Goal: Task Accomplishment & Management: Use online tool/utility

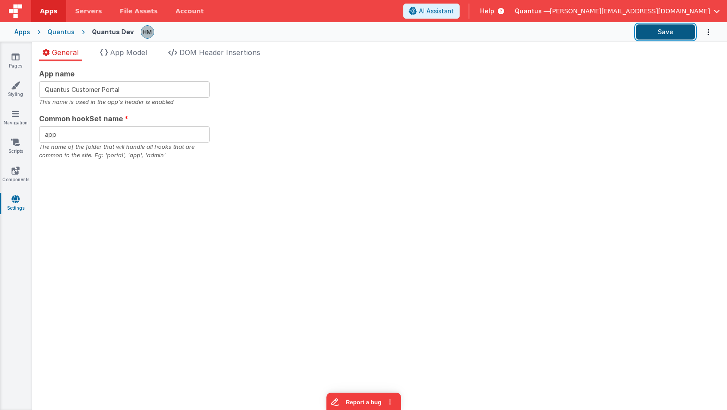
click at [665, 37] on button "Save" at bounding box center [665, 31] width 59 height 15
click at [15, 61] on link "Pages" at bounding box center [16, 61] width 32 height 18
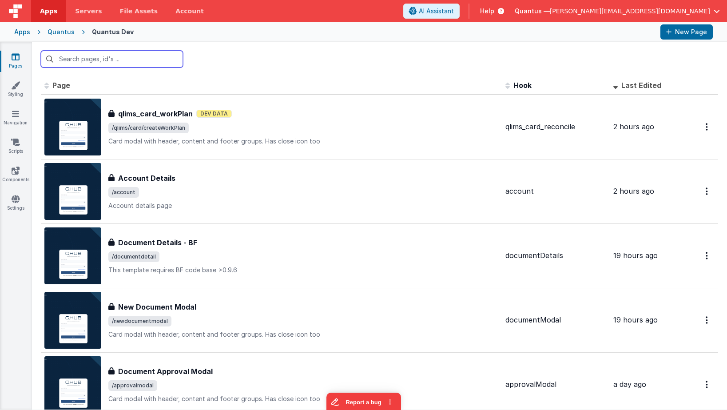
click at [163, 65] on input "text" at bounding box center [112, 59] width 142 height 17
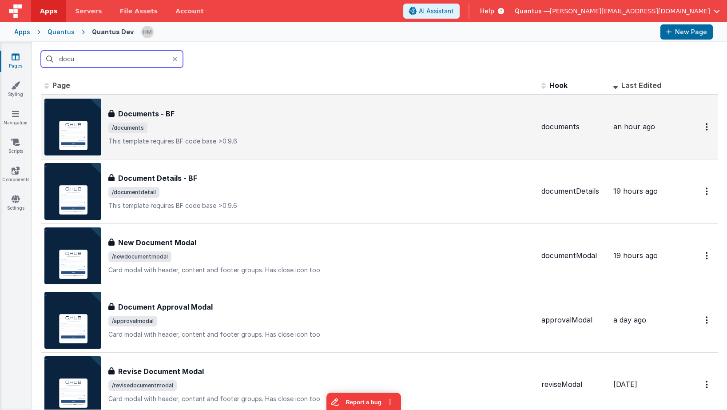
type input "docu"
click at [228, 112] on div "Documents - BF" at bounding box center [321, 113] width 426 height 11
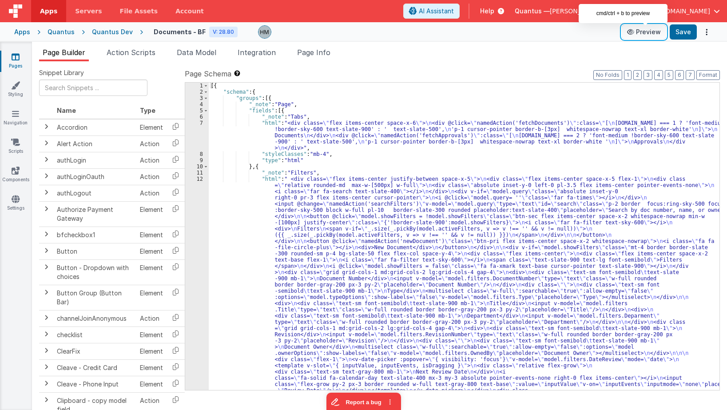
click at [645, 34] on button "Preview" at bounding box center [644, 32] width 44 height 14
click at [194, 57] on li "Data Model" at bounding box center [196, 54] width 47 height 14
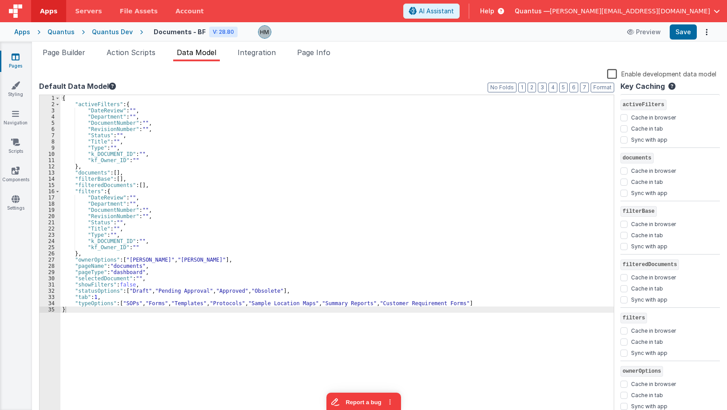
click at [235, 175] on div "{ "activeFilters" : { "DateReview" : "" , "Department" : "" , "DocumentNumber" …" at bounding box center [336, 262] width 553 height 335
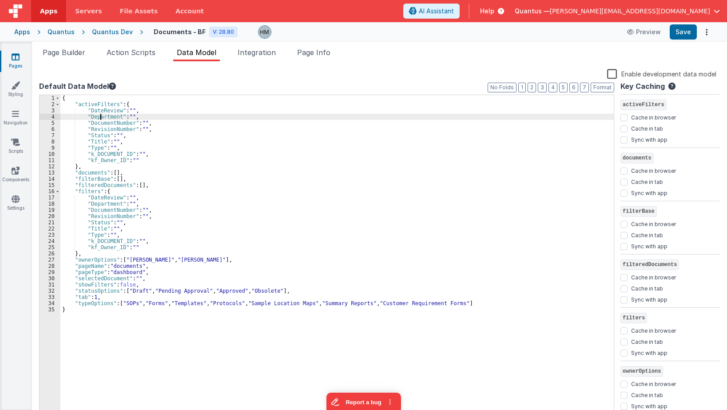
click at [101, 116] on div "{ "activeFilters" : { "DateReview" : "" , "Department" : "" , "DocumentNumber" …" at bounding box center [336, 262] width 553 height 335
click at [190, 150] on div "{ "activeFilters" : { "DateReview" : "" , "Department" : "" , "DocumentNumber" …" at bounding box center [336, 262] width 553 height 335
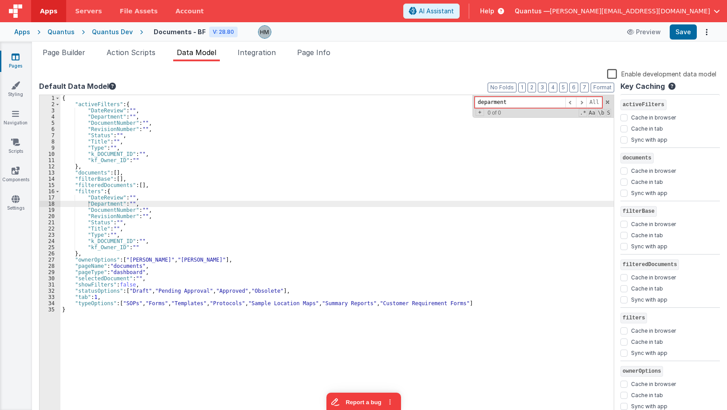
drag, startPoint x: 512, startPoint y: 100, endPoint x: 335, endPoint y: 79, distance: 179.0
click at [475, 97] on input "deparment" at bounding box center [520, 102] width 91 height 11
type input "deparment"
click at [68, 53] on span "Page Builder" at bounding box center [64, 52] width 43 height 9
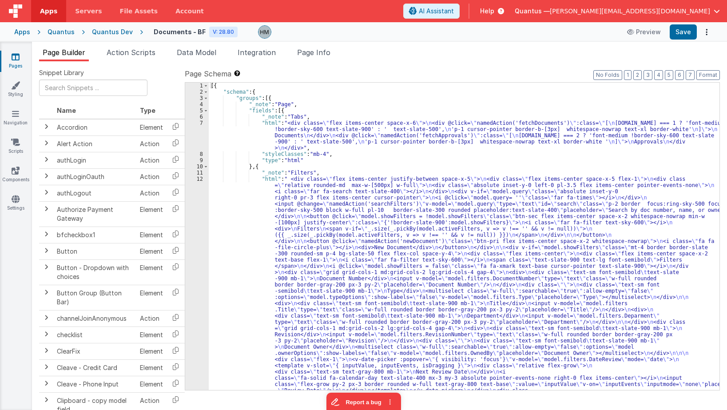
click at [271, 119] on div "[{ "schema" : { "groups" : [{ "_note" : "Page" , "fields" : [{ "_note" : "Tabs"…" at bounding box center [464, 364] width 511 height 562
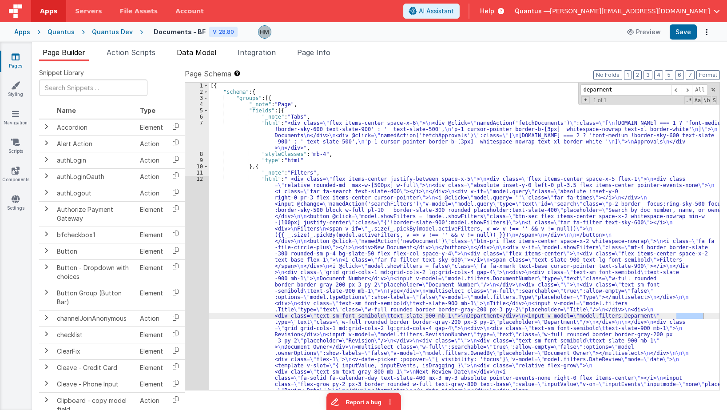
type input "deparment"
click at [196, 55] on span "Data Model" at bounding box center [197, 52] width 40 height 9
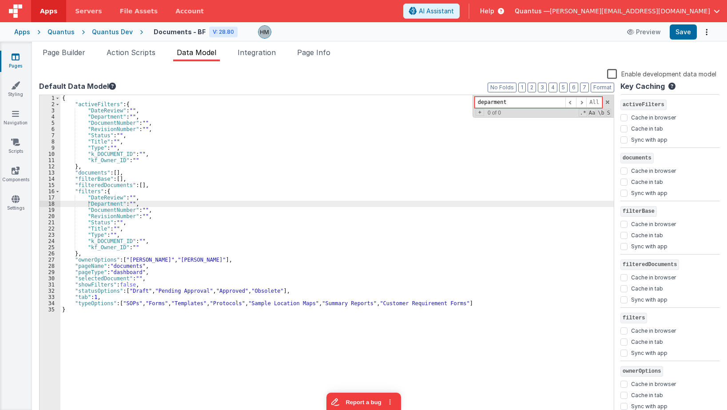
click at [104, 202] on div "{ "activeFilters" : { "DateReview" : "" , "Department" : "" , "DocumentNumber" …" at bounding box center [336, 262] width 553 height 335
click at [62, 52] on span "Page Builder" at bounding box center [64, 52] width 43 height 9
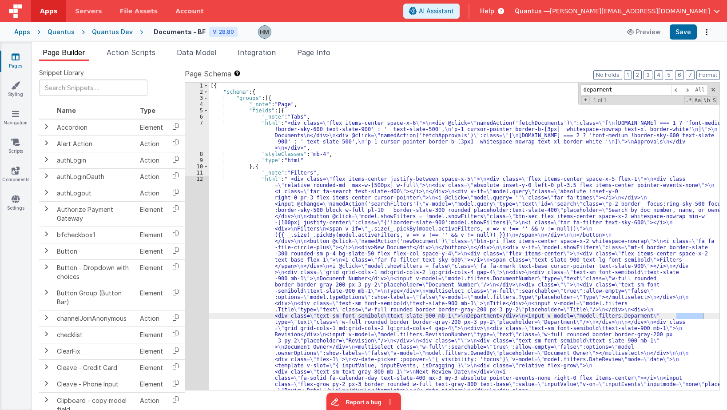
click at [689, 316] on div "[{ "schema" : { "groups" : [{ "_note" : "Page" , "fields" : [{ "_note" : "Tabs"…" at bounding box center [464, 236] width 511 height 307
click at [689, 316] on div "[{ "schema" : { "groups" : [{ "_note" : "Page" , "fields" : [{ "_note" : "Tabs"…" at bounding box center [464, 364] width 511 height 562
drag, startPoint x: 632, startPoint y: 85, endPoint x: 504, endPoint y: 69, distance: 128.9
click at [580, 84] on input "deparment" at bounding box center [625, 89] width 91 height 11
click at [489, 91] on div "[{ "schema" : { "groups" : [{ "_note" : "Page" , "fields" : [{ "_note" : "Tabs"…" at bounding box center [464, 364] width 511 height 562
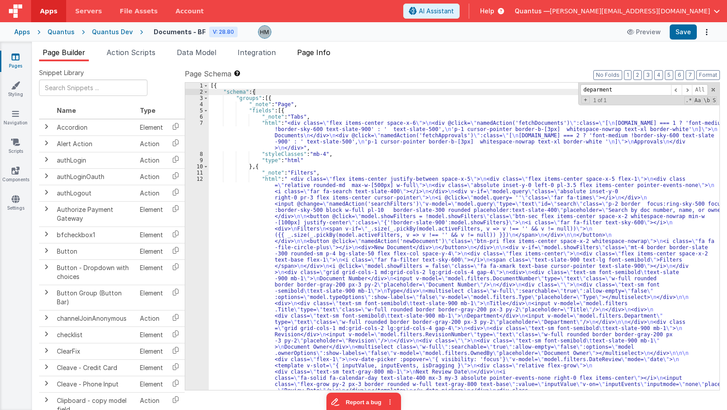
click at [325, 47] on li "Page Info" at bounding box center [314, 54] width 40 height 14
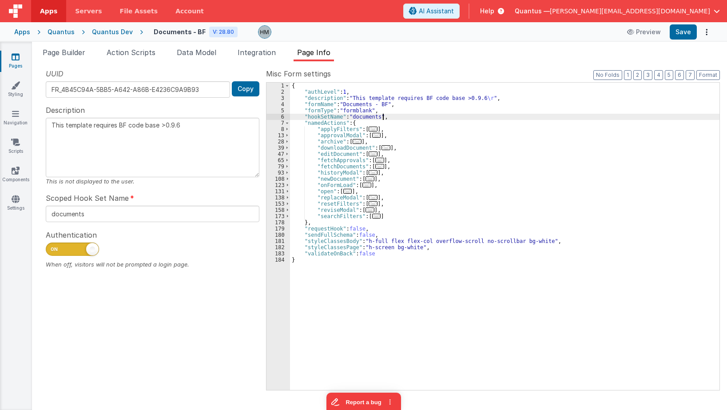
click at [440, 116] on div "{ "authLevel" : 1 , "description" : "This template requires BF code base >0.9.6…" at bounding box center [504, 243] width 429 height 320
type input "deparment"
click at [480, 128] on div "{ "authLevel" : 1 , "description" : "This template requires BF code base >0.9.6…" at bounding box center [504, 243] width 429 height 320
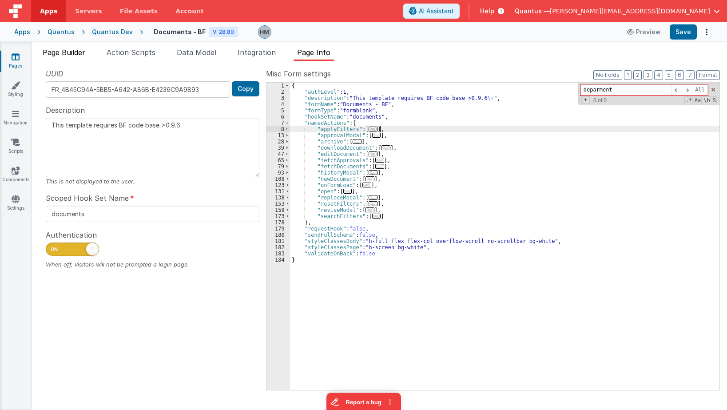
click at [64, 55] on span "Page Builder" at bounding box center [64, 52] width 43 height 9
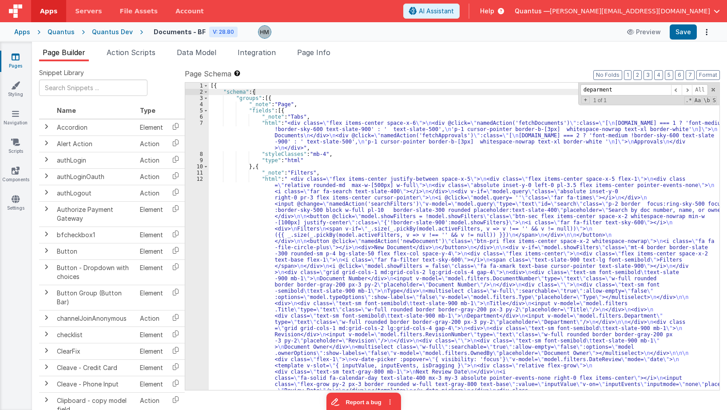
click at [17, 64] on link "Pages" at bounding box center [16, 61] width 32 height 18
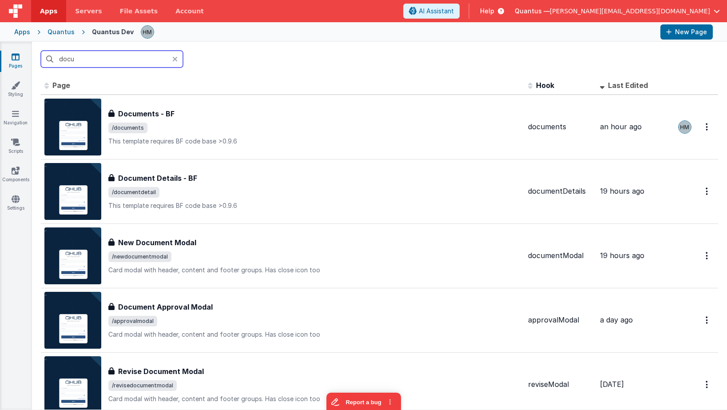
click at [107, 59] on input "docu" at bounding box center [112, 59] width 142 height 17
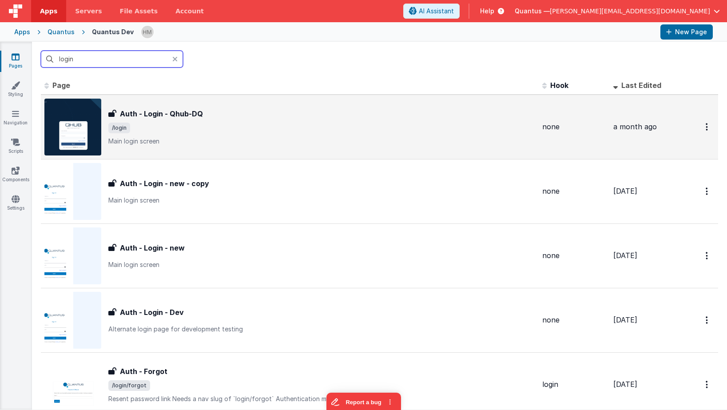
type input "login"
click at [261, 143] on p "Main login screen" at bounding box center [321, 141] width 427 height 9
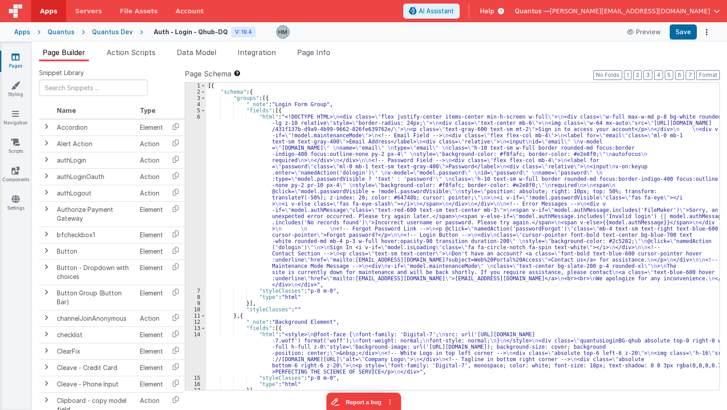
click at [239, 122] on div "[{ "schema" : { "groups" : [{ "_note" : "Login Form Group" , "fields" : [{ "htm…" at bounding box center [462, 243] width 513 height 320
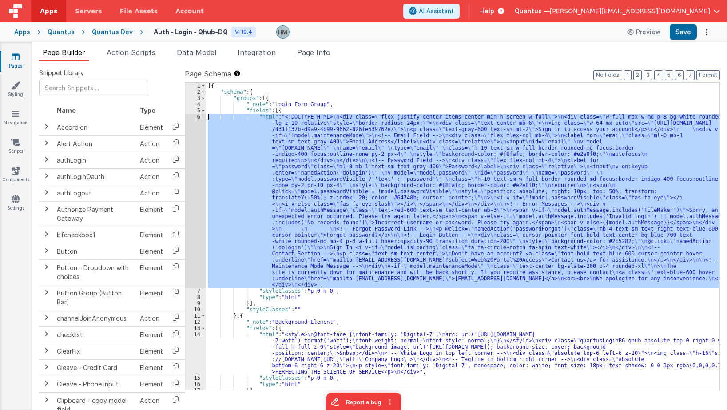
click at [194, 117] on div "6" at bounding box center [195, 201] width 21 height 174
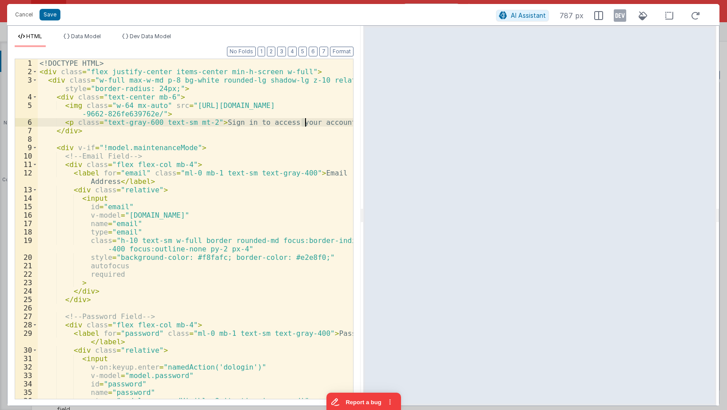
drag, startPoint x: 301, startPoint y: 122, endPoint x: 306, endPoint y: 122, distance: 4.9
click at [306, 122] on div "<! DOCTYPE HTML > < div class = "flex justify-center items-center min-h-screen …" at bounding box center [195, 241] width 315 height 365
click at [326, 121] on div "<! DOCTYPE HTML > < div class = "flex justify-center items-center min-h-screen …" at bounding box center [195, 241] width 315 height 365
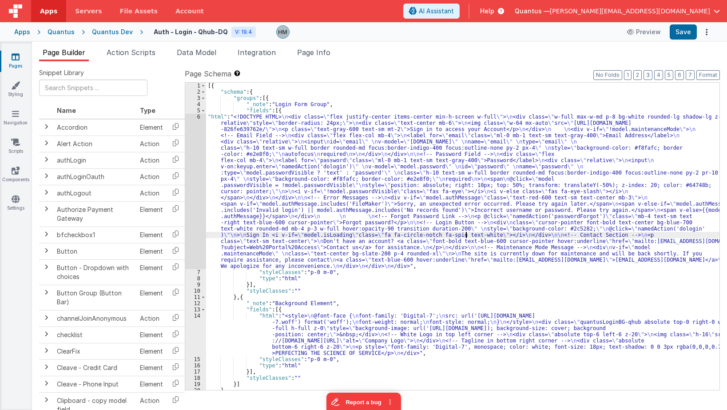
click at [466, 235] on div "[{ "schema" : { "groups" : [{ "_note" : "Login Form Group" , "fields" : [{ "htm…" at bounding box center [462, 243] width 513 height 320
click at [271, 121] on div "[{ "schema" : { "groups" : [{ "_note" : "Login Form Group" , "fields" : [{ "htm…" at bounding box center [462, 243] width 513 height 320
click at [202, 118] on div "6" at bounding box center [195, 191] width 21 height 155
click at [198, 117] on div "6" at bounding box center [195, 191] width 21 height 155
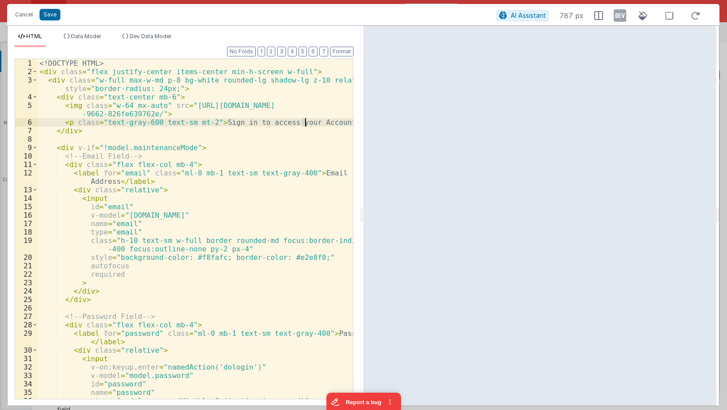
click at [305, 126] on div "<! DOCTYPE HTML > < div class = "flex justify-center items-center min-h-screen …" at bounding box center [195, 241] width 315 height 365
click at [315, 116] on div "<! DOCTYPE HTML > < div class = "flex justify-center items-center min-h-screen …" at bounding box center [195, 241] width 315 height 365
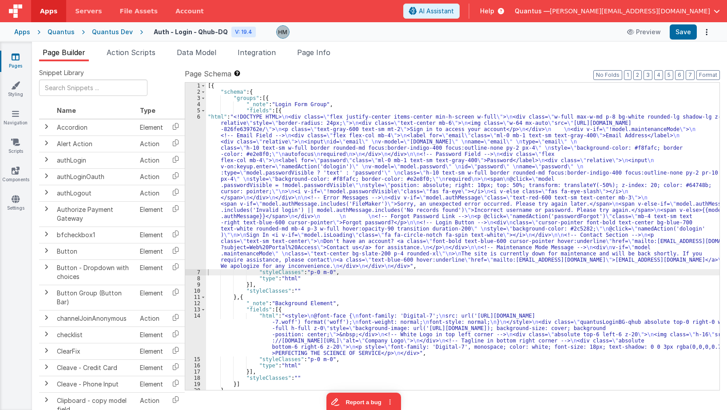
click at [24, 56] on link "Pages" at bounding box center [16, 61] width 32 height 18
